Goal: Task Accomplishment & Management: Use online tool/utility

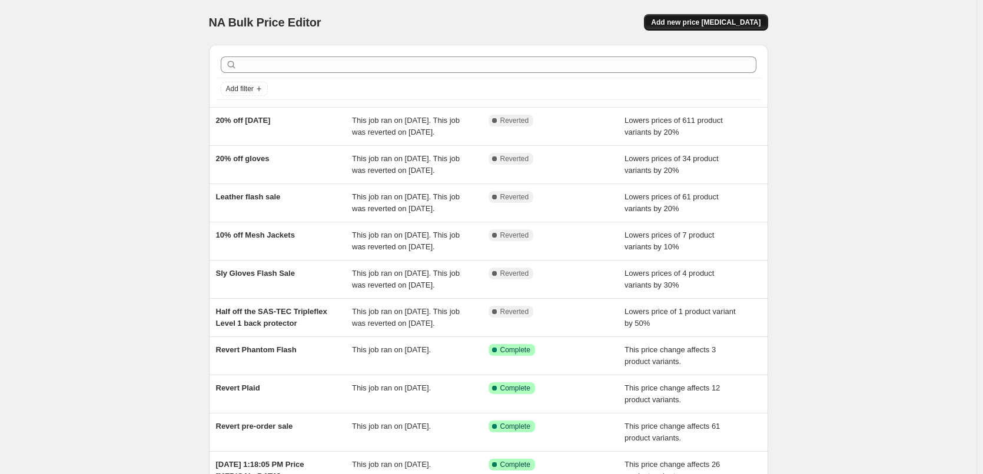
click at [754, 21] on span "Add new price [MEDICAL_DATA]" at bounding box center [705, 22] width 109 height 9
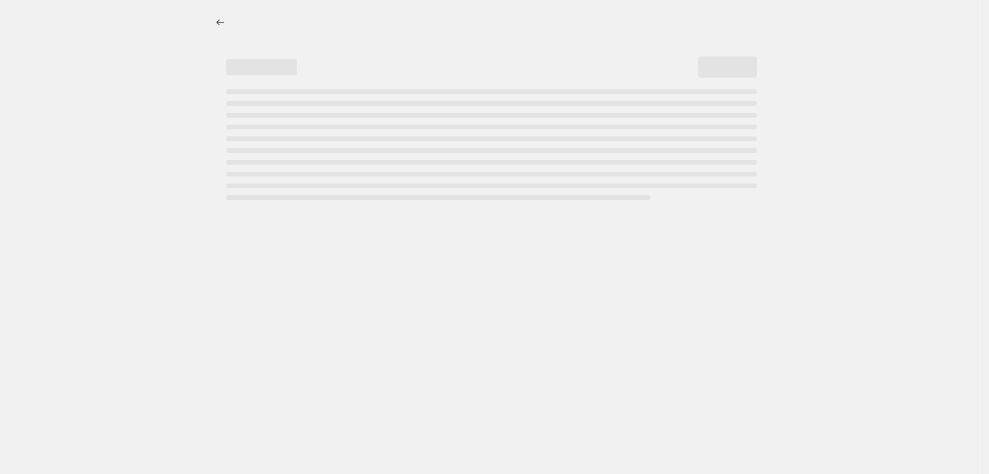
select select "percentage"
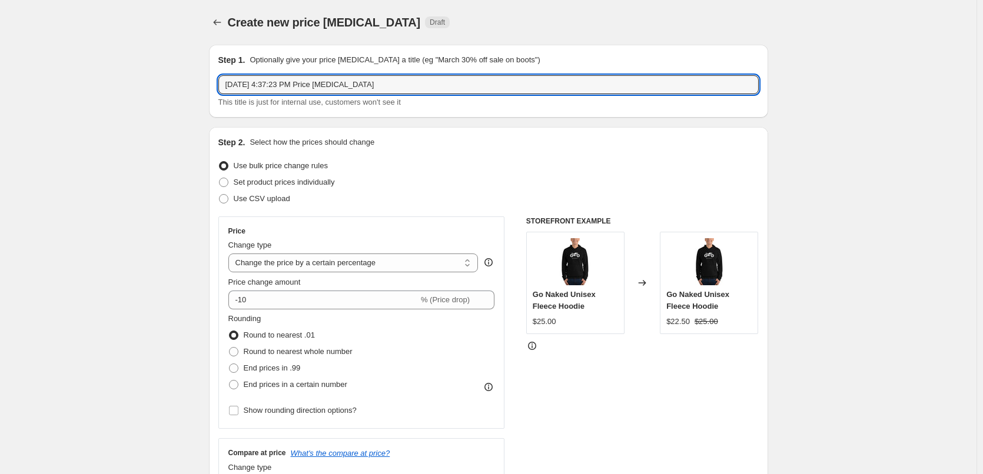
drag, startPoint x: 418, startPoint y: 84, endPoint x: 27, endPoint y: 8, distance: 398.2
type input "Hoodie Drop Revert"
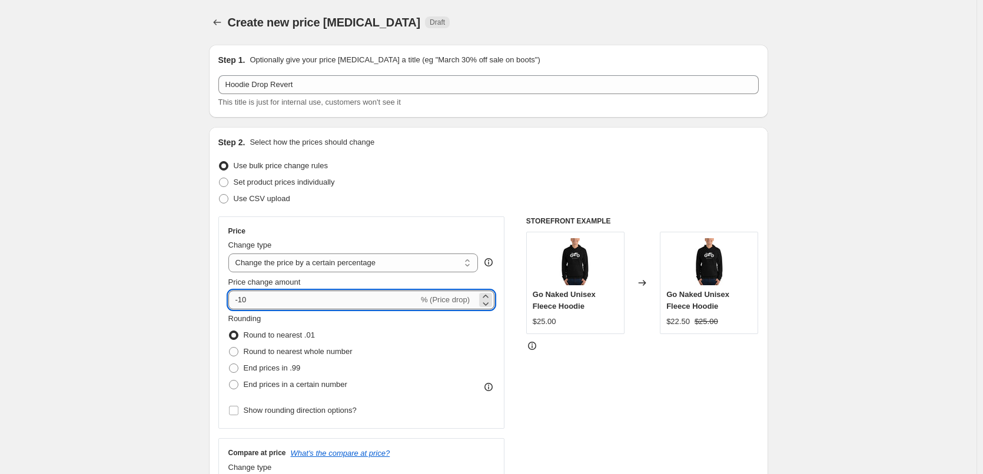
click at [265, 299] on input "-10" at bounding box center [323, 300] width 190 height 19
click at [234, 298] on input "-10" at bounding box center [323, 300] width 190 height 19
type input "10"
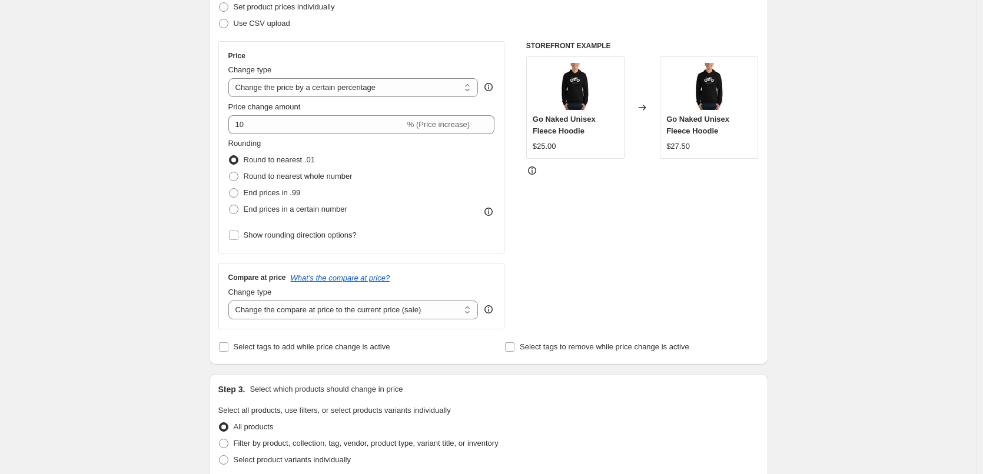
scroll to position [177, 0]
click at [375, 312] on select "Change the compare at price to the current price (sale) Change the compare at p…" at bounding box center [353, 309] width 250 height 19
click at [318, 86] on select "Change the price to a certain amount Change the price by a certain amount Chang…" at bounding box center [353, 86] width 250 height 19
select select "ecap"
click at [231, 77] on select "Change the price to a certain amount Change the price by a certain amount Chang…" at bounding box center [353, 86] width 250 height 19
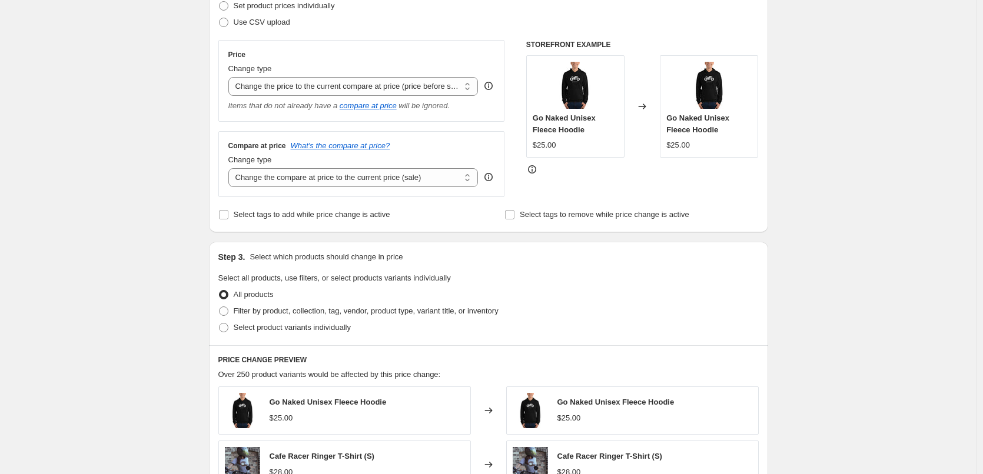
click at [140, 176] on div "Create new price [MEDICAL_DATA]. This page is ready Create new price [MEDICAL_D…" at bounding box center [488, 346] width 976 height 1046
click at [267, 178] on select "Change the compare at price to the current price (sale) Change the compare at p…" at bounding box center [353, 177] width 250 height 19
select select "no_change"
click at [231, 169] on select "Change the compare at price to the current price (sale) Change the compare at p…" at bounding box center [353, 177] width 250 height 19
click at [121, 201] on div "Create new price [MEDICAL_DATA]. This page is ready Create new price [MEDICAL_D…" at bounding box center [488, 346] width 976 height 1046
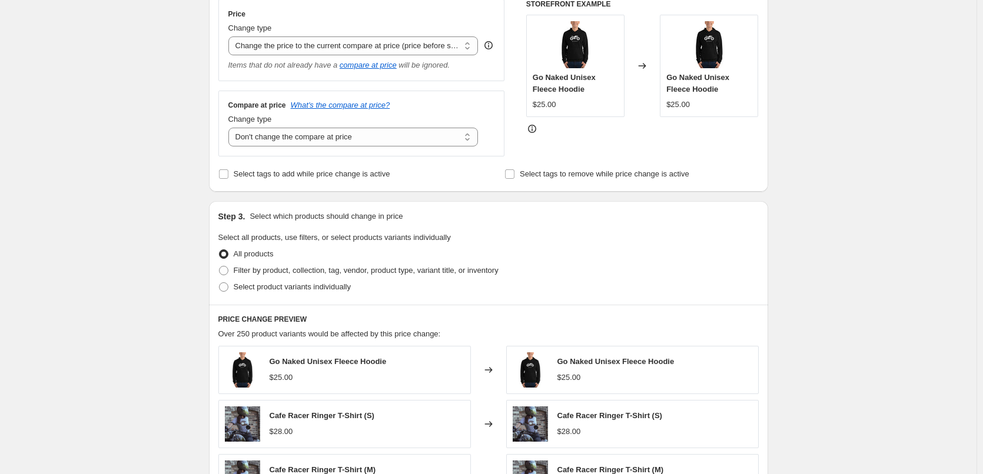
scroll to position [235, 0]
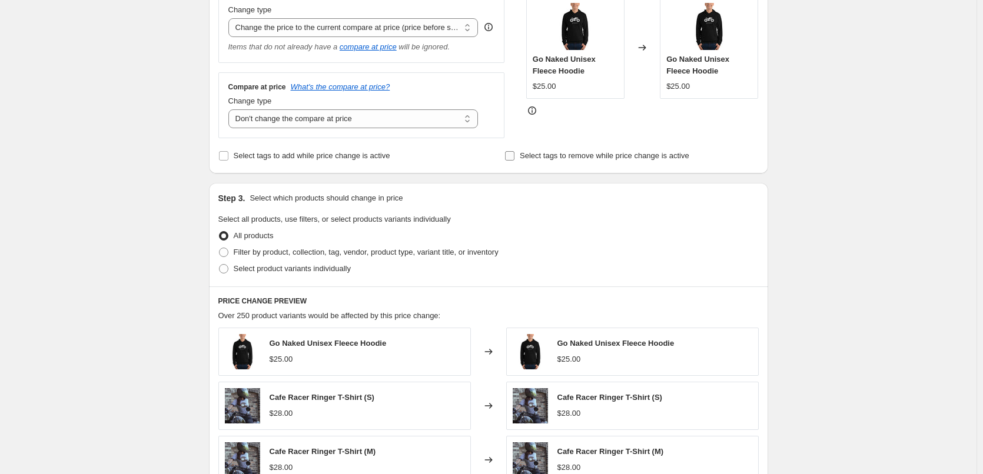
click at [556, 154] on span "Select tags to remove while price change is active" at bounding box center [604, 155] width 169 height 9
click at [514, 154] on input "Select tags to remove while price change is active" at bounding box center [509, 155] width 9 height 9
checkbox input "true"
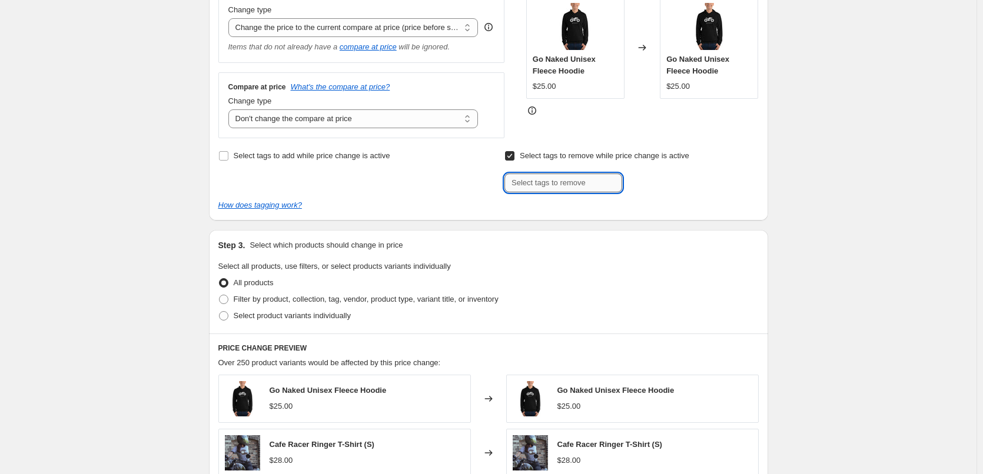
click at [561, 186] on input "text" at bounding box center [563, 183] width 118 height 19
type input "sale"
click at [639, 180] on b "Add" at bounding box center [639, 182] width 14 height 8
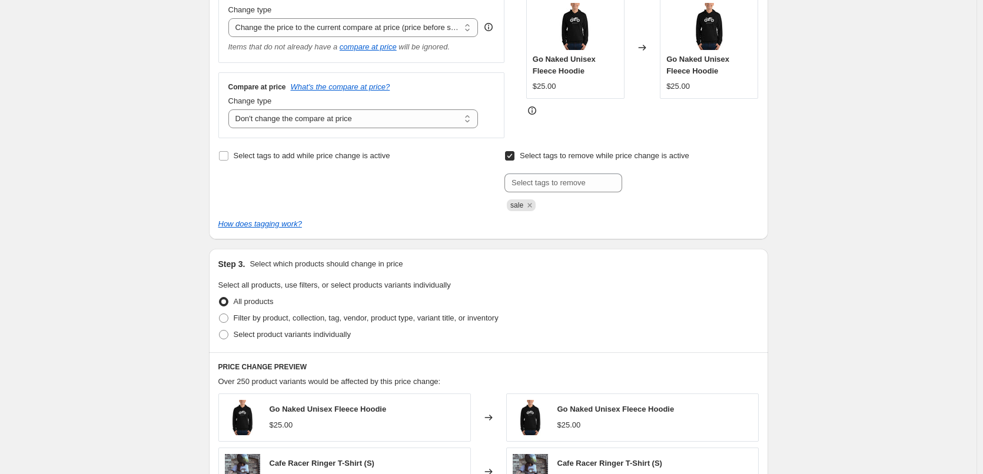
click at [872, 220] on div "Create new price [MEDICAL_DATA]. This page is ready Create new price [MEDICAL_D…" at bounding box center [488, 321] width 976 height 1112
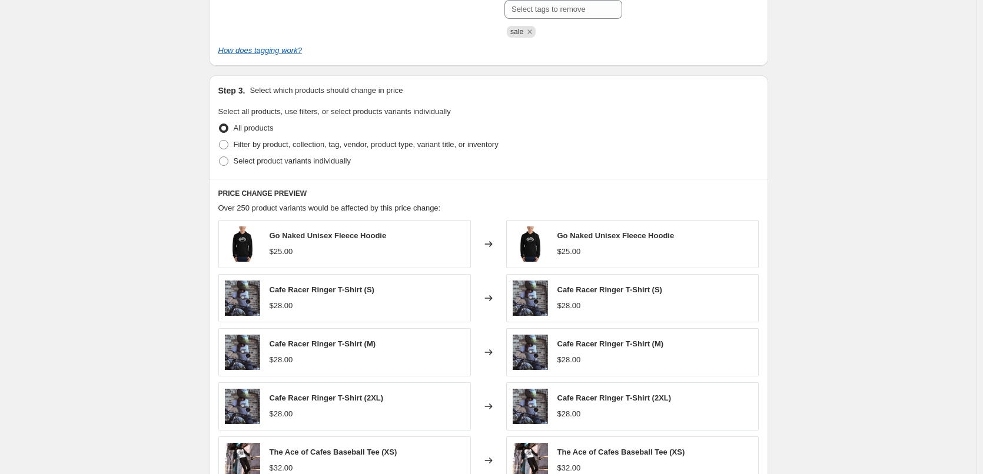
scroll to position [412, 0]
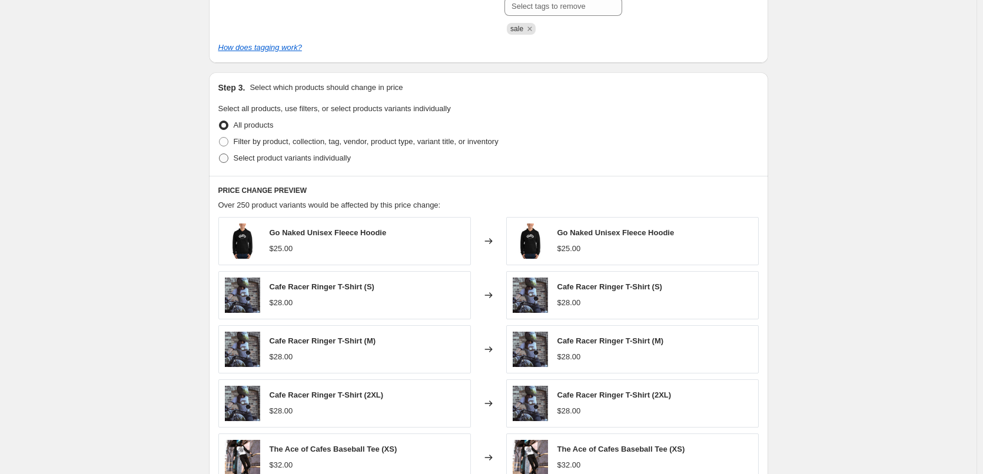
click at [272, 158] on span "Select product variants individually" at bounding box center [292, 158] width 117 height 9
click at [220, 154] on input "Select product variants individually" at bounding box center [219, 154] width 1 height 1
radio input "true"
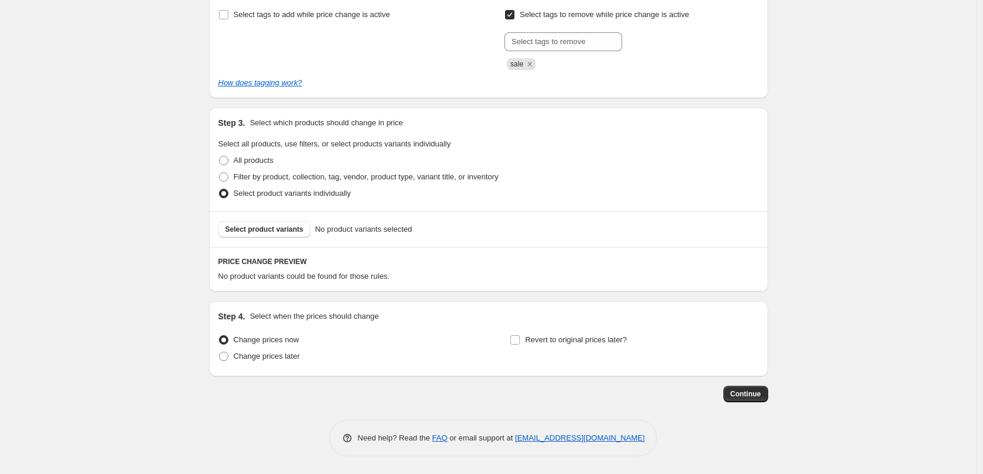
scroll to position [377, 0]
click at [284, 177] on span "Filter by product, collection, tag, vendor, product type, variant title, or inv…" at bounding box center [366, 176] width 265 height 9
click at [220, 173] on input "Filter by product, collection, tag, vendor, product type, variant title, or inv…" at bounding box center [219, 172] width 1 height 1
radio input "true"
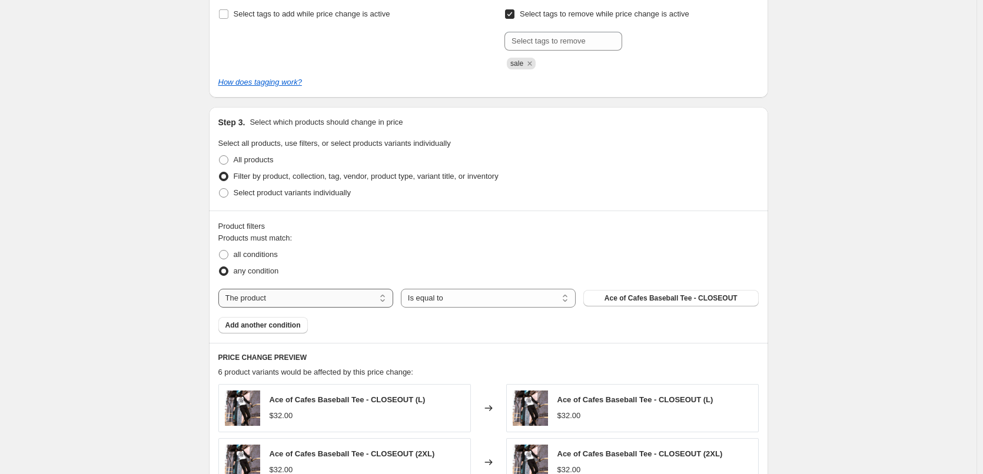
click at [347, 298] on select "The product The product's collection The product's tag The product's vendor The…" at bounding box center [305, 298] width 175 height 19
select select "collection"
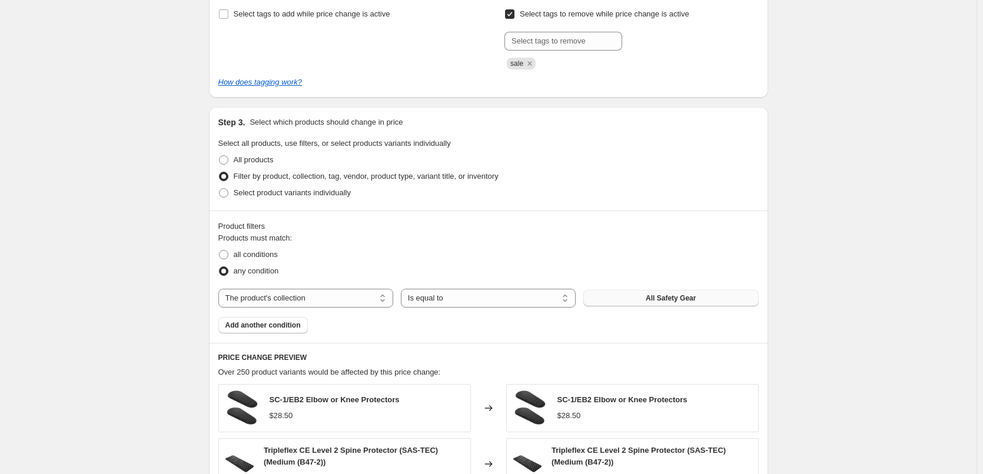
click at [674, 295] on span "All Safety Gear" at bounding box center [671, 298] width 50 height 9
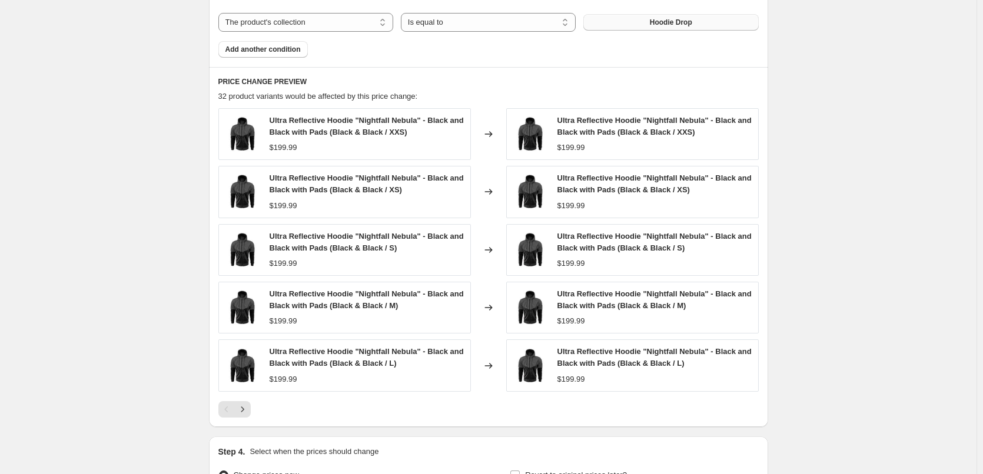
scroll to position [671, 0]
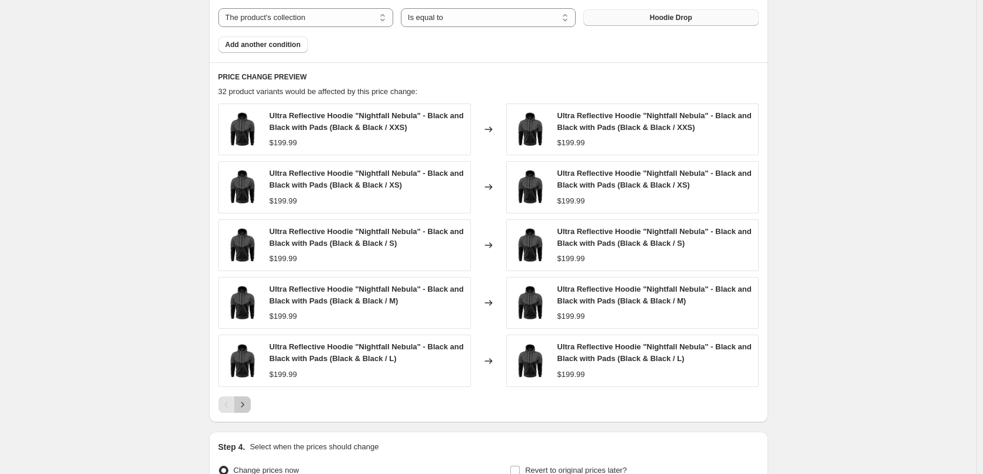
click at [244, 403] on icon "Next" at bounding box center [243, 405] width 12 height 12
click at [252, 44] on span "Add another condition" at bounding box center [262, 44] width 75 height 9
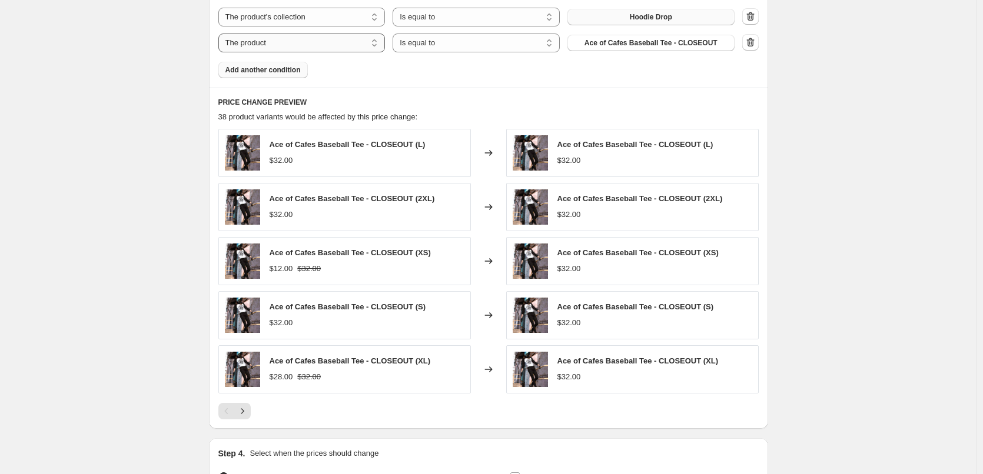
click at [369, 47] on select "The product The product's collection The product's tag The product's vendor The…" at bounding box center [301, 43] width 167 height 19
select select "product_status"
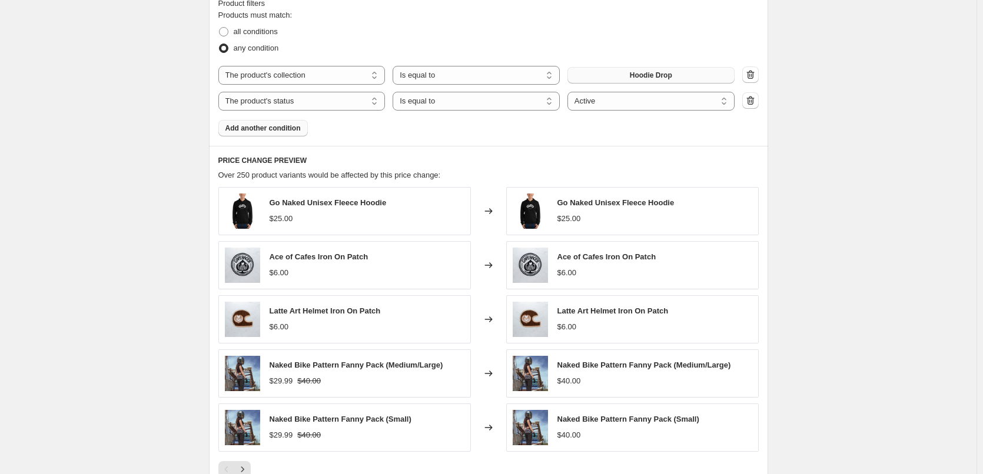
scroll to position [600, 0]
click at [278, 34] on span "all conditions" at bounding box center [256, 32] width 44 height 9
click at [220, 28] on input "all conditions" at bounding box center [219, 28] width 1 height 1
radio input "true"
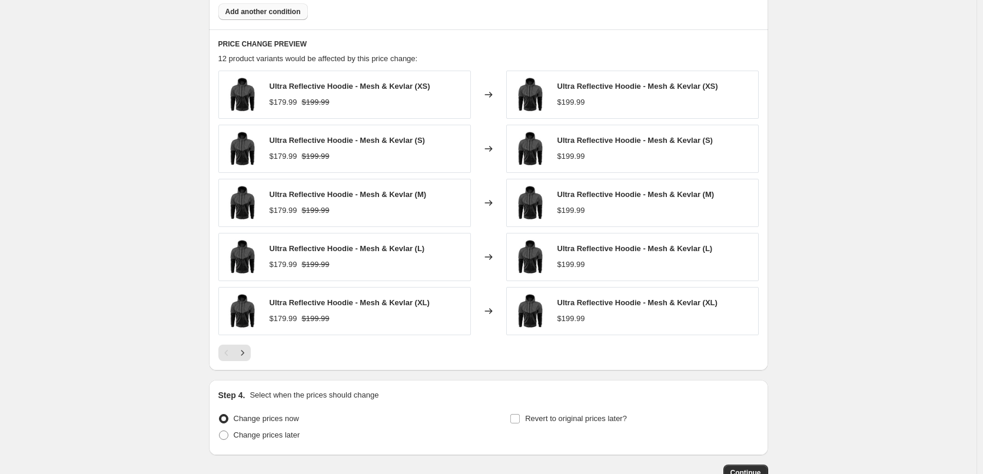
scroll to position [717, 0]
click at [251, 352] on button "Next" at bounding box center [242, 352] width 16 height 16
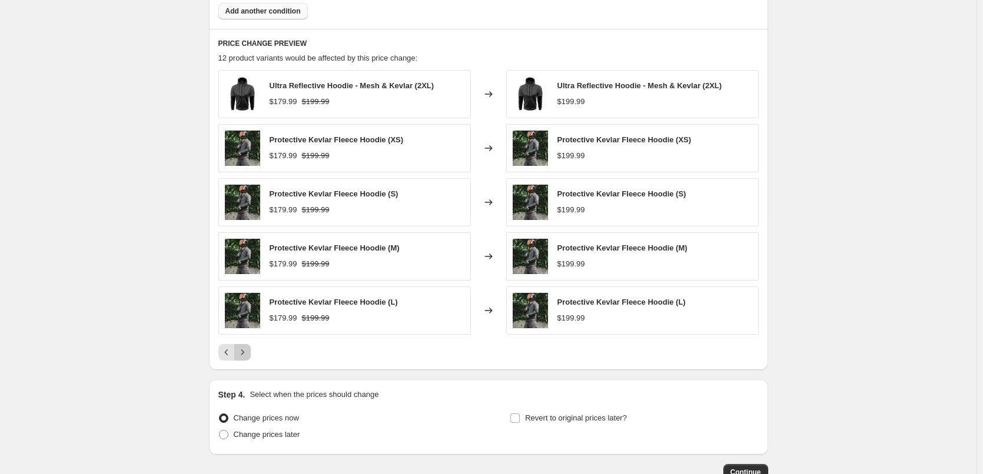
click at [248, 354] on icon "Next" at bounding box center [243, 353] width 12 height 12
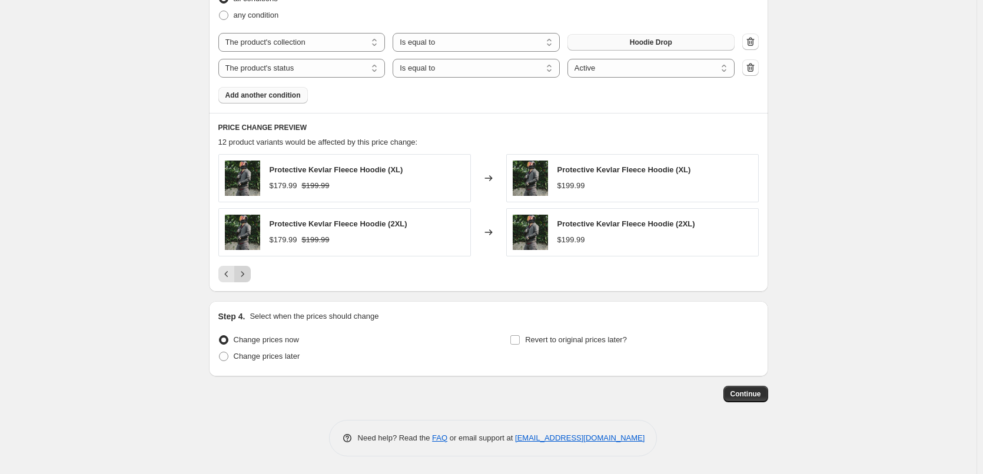
scroll to position [634, 0]
click at [277, 362] on span "Change prices later" at bounding box center [267, 357] width 67 height 12
click at [220, 353] on input "Change prices later" at bounding box center [219, 352] width 1 height 1
radio input "true"
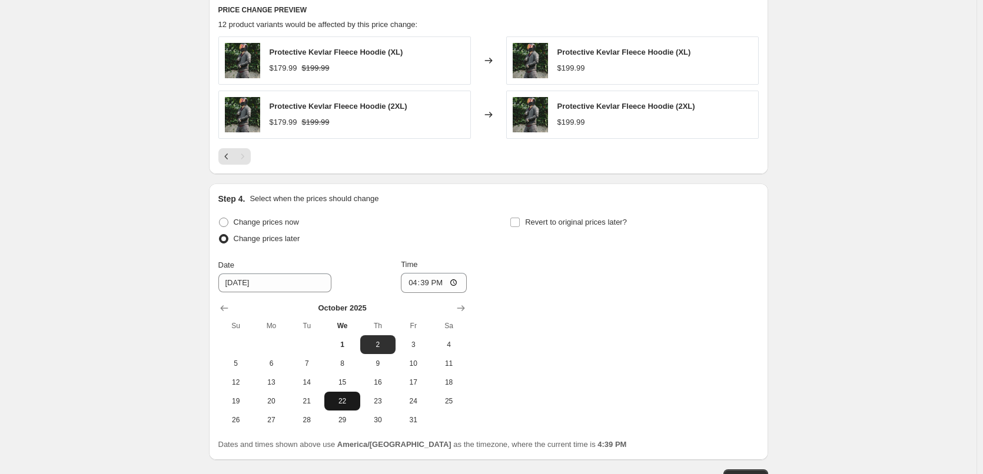
scroll to position [752, 0]
click at [419, 340] on span "3" at bounding box center [413, 344] width 26 height 9
type input "[DATE]"
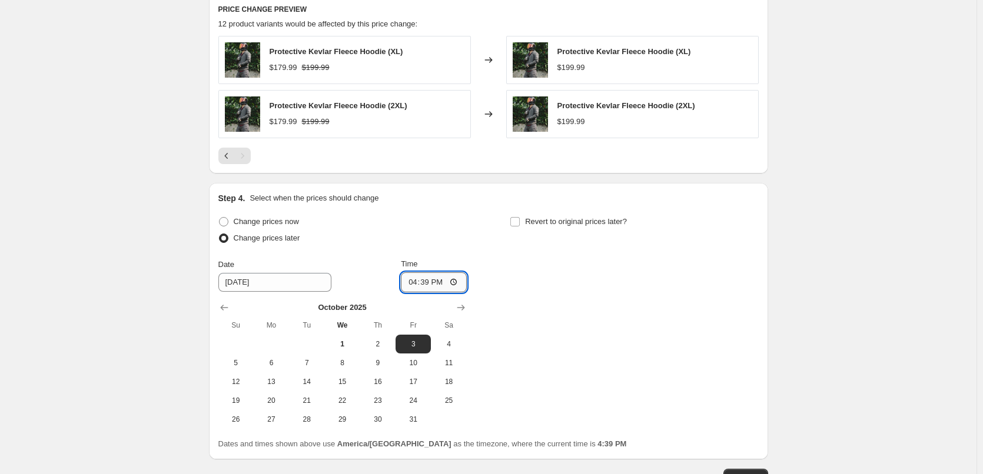
click at [415, 281] on input "16:39" at bounding box center [434, 282] width 66 height 20
type input "09:00"
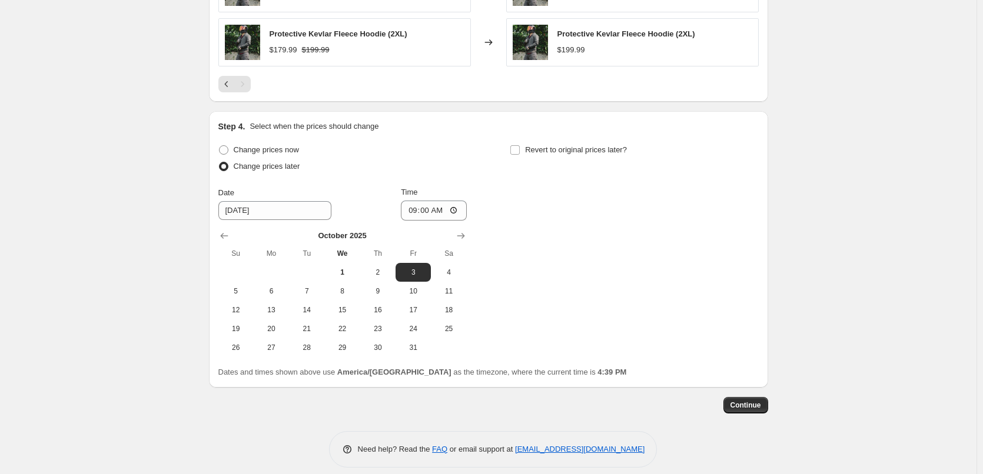
scroll to position [835, 0]
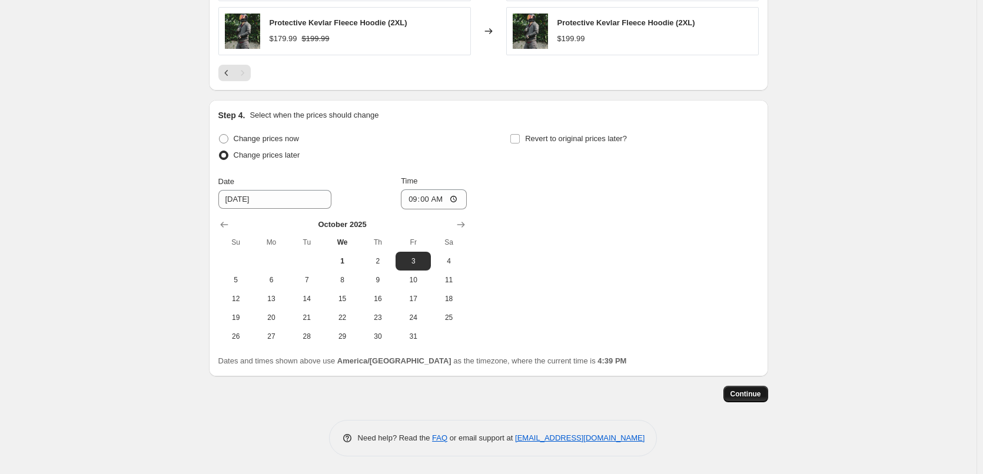
click at [761, 397] on span "Continue" at bounding box center [745, 394] width 31 height 9
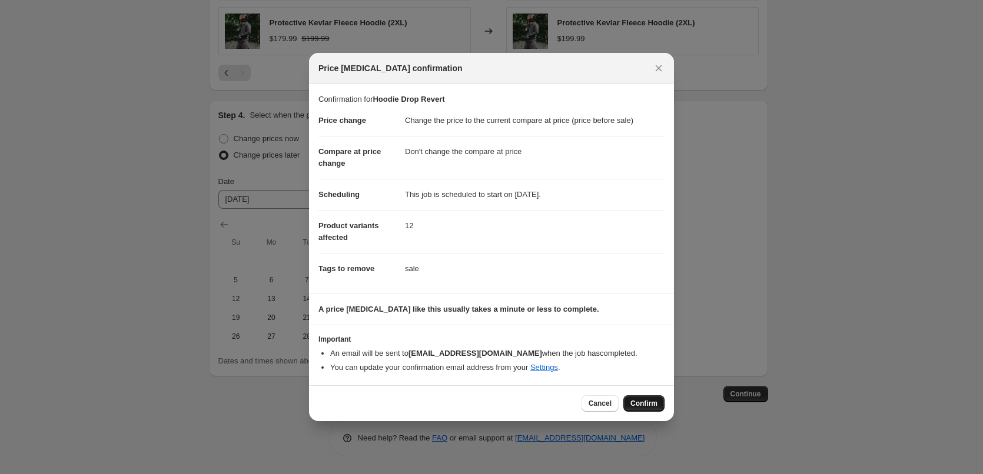
click at [657, 404] on span "Confirm" at bounding box center [643, 403] width 27 height 9
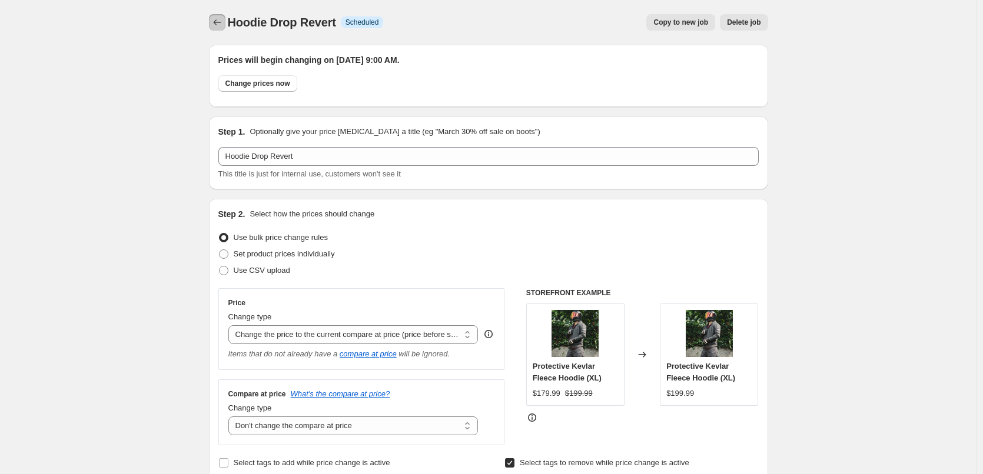
click at [221, 24] on icon "Price change jobs" at bounding box center [217, 22] width 12 height 12
